Goal: Transaction & Acquisition: Register for event/course

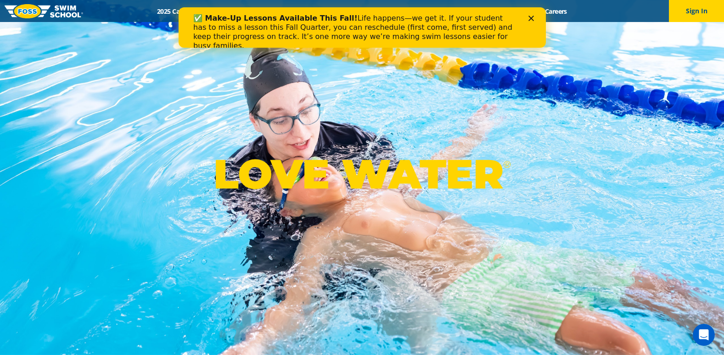
click at [532, 17] on icon "Close" at bounding box center [531, 19] width 6 height 6
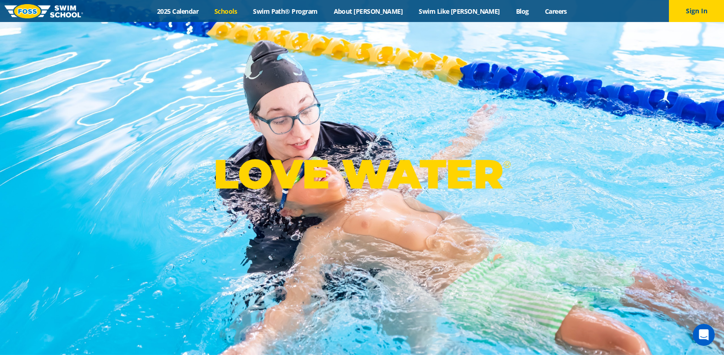
click at [245, 12] on link "Schools" at bounding box center [226, 11] width 39 height 9
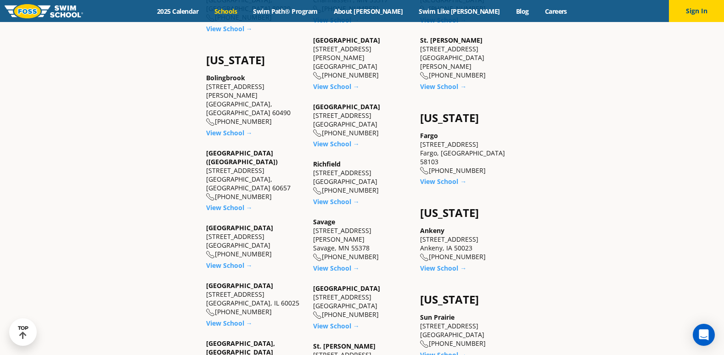
scroll to position [578, 0]
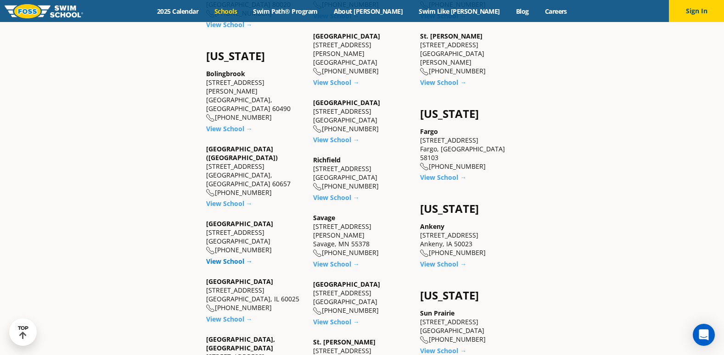
click at [243, 257] on link "View School →" at bounding box center [229, 261] width 46 height 9
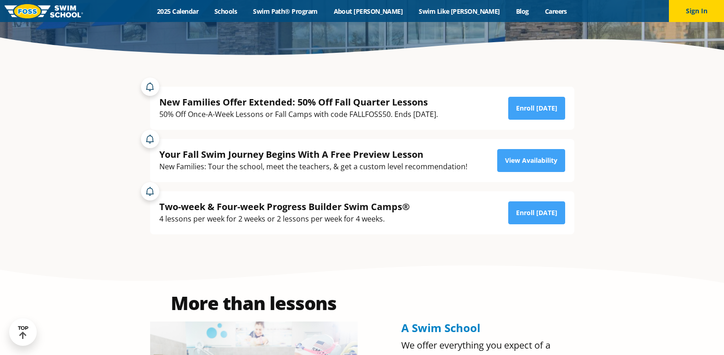
scroll to position [187, 0]
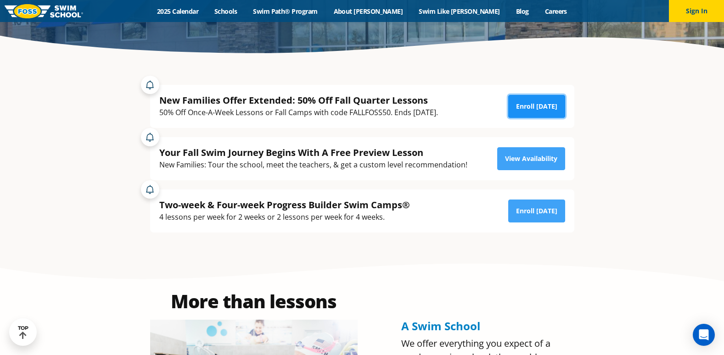
click at [543, 98] on link "Enroll [DATE]" at bounding box center [536, 106] width 57 height 23
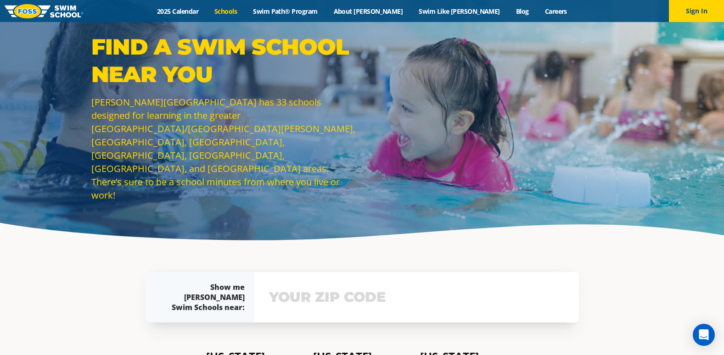
click at [245, 7] on link "Schools" at bounding box center [226, 11] width 39 height 9
click at [702, 4] on button "Sign In" at bounding box center [696, 11] width 55 height 22
